Goal: Navigation & Orientation: Find specific page/section

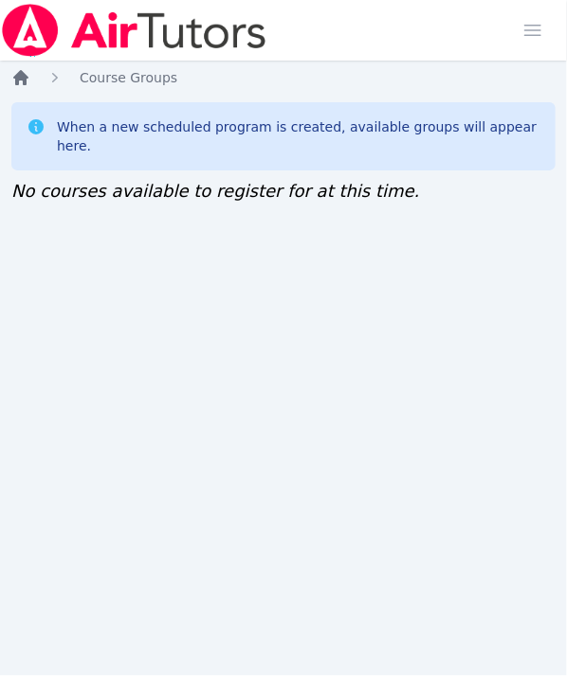
click at [21, 81] on icon "Breadcrumb" at bounding box center [20, 77] width 19 height 19
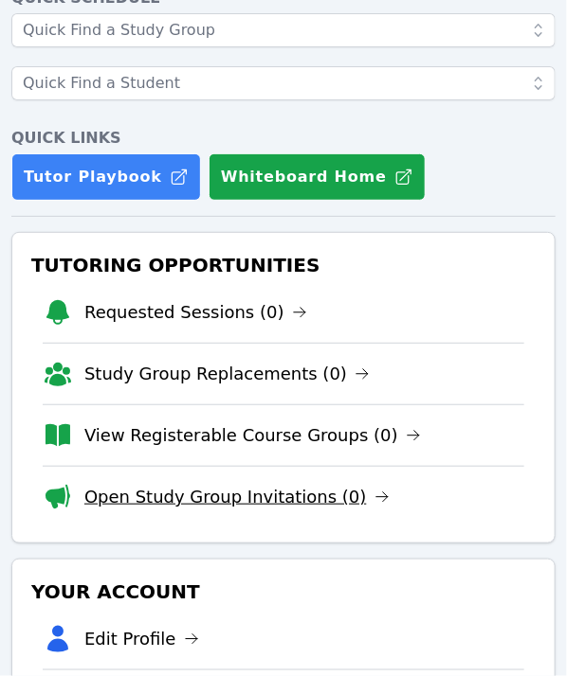
scroll to position [189, 0]
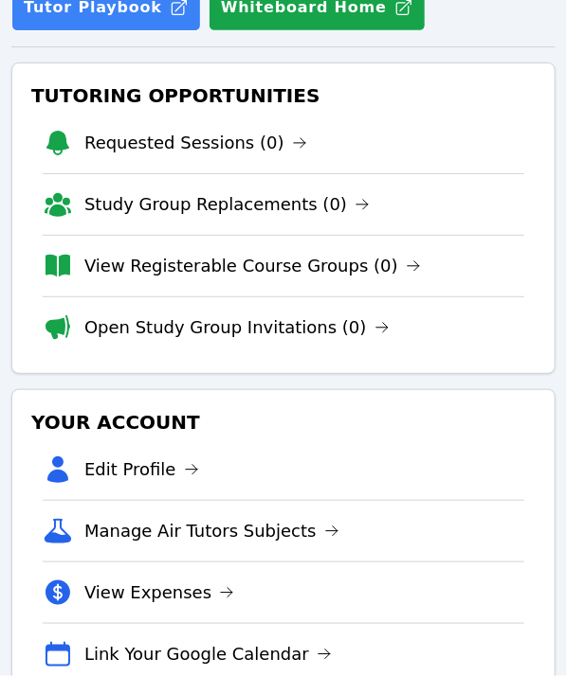
scroll to position [193, 0]
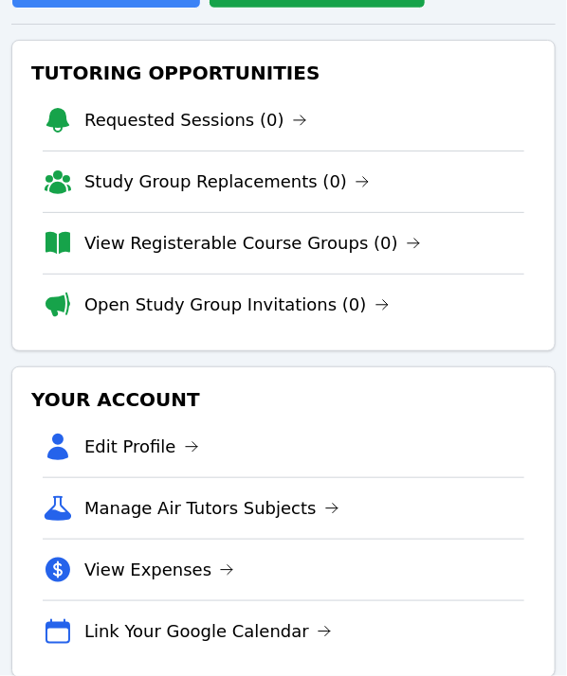
scroll to position [193, 0]
